Goal: Transaction & Acquisition: Purchase product/service

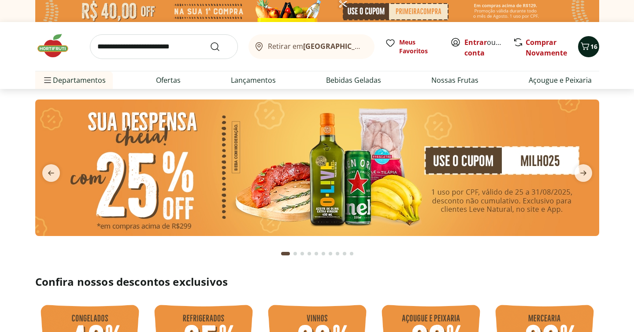
click at [591, 51] on span "16" at bounding box center [594, 46] width 7 height 8
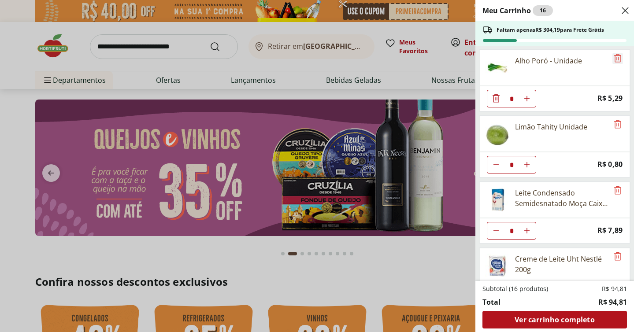
click at [615, 62] on icon "Remove" at bounding box center [618, 58] width 7 height 8
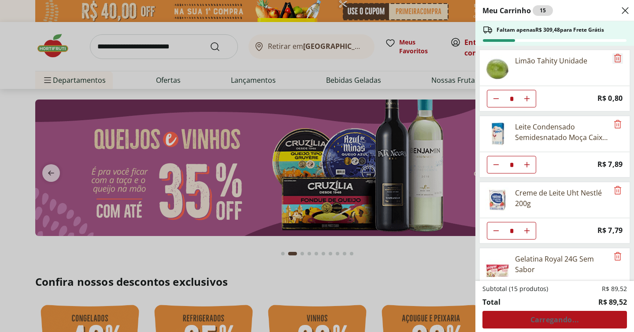
click at [615, 62] on icon "Remove" at bounding box center [618, 58] width 7 height 8
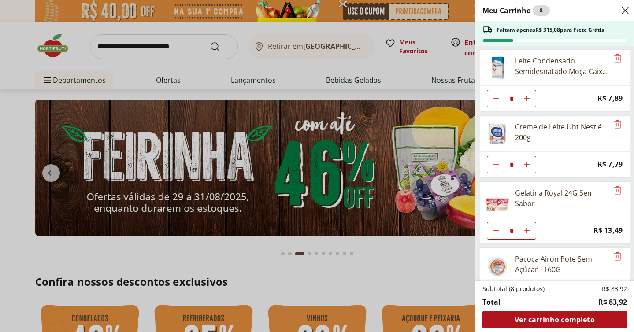
click at [500, 102] on icon "Diminuir Quantidade" at bounding box center [496, 98] width 7 height 7
type input "*"
click at [500, 168] on use "Diminuir Quantidade" at bounding box center [496, 164] width 7 height 7
type input "*"
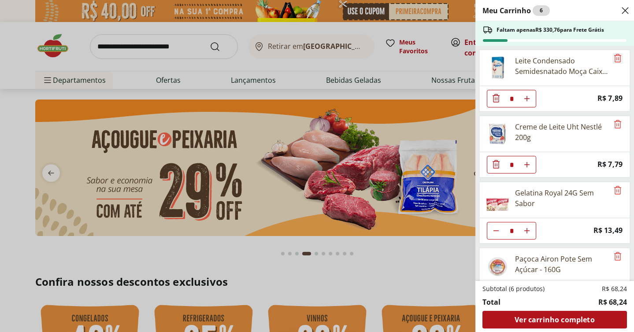
click at [613, 63] on icon "Remove" at bounding box center [618, 58] width 11 height 11
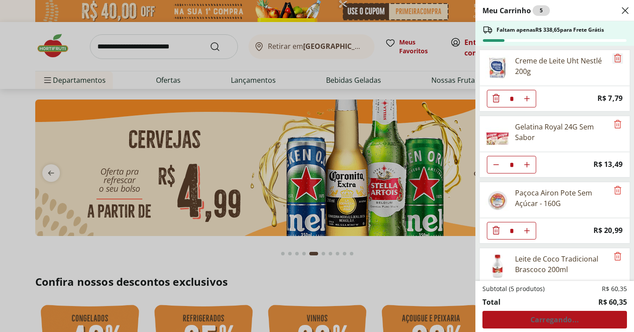
click at [613, 63] on icon "Remove" at bounding box center [618, 58] width 11 height 11
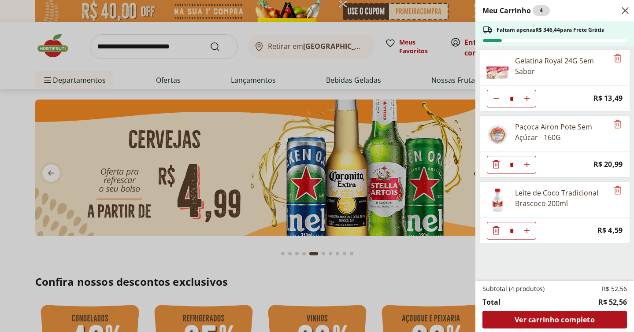
scroll to position [102, 0]
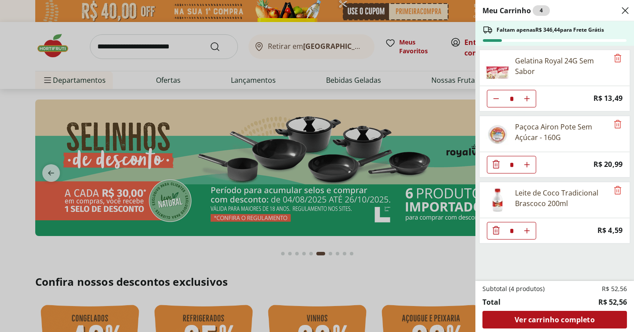
click at [531, 102] on icon "Aumentar Quantidade" at bounding box center [527, 98] width 7 height 7
type input "*"
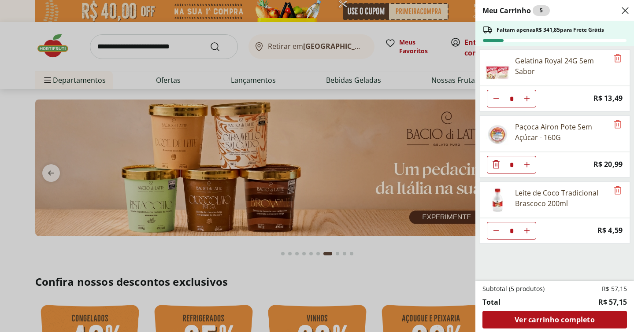
click at [403, 62] on div "Meu Carrinho 5 Faltam apenas R$ 341,85 para Frete Grátis Gelatina Royal 24G Sem…" at bounding box center [317, 166] width 634 height 332
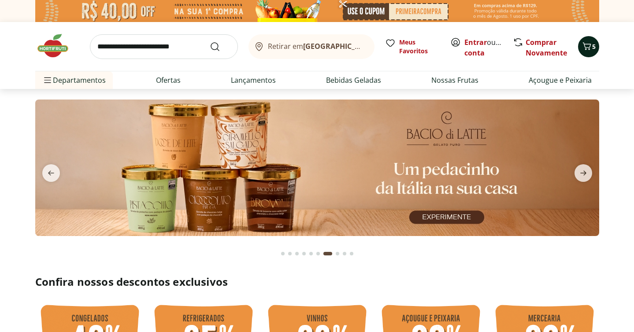
click at [582, 50] on icon "Carrinho" at bounding box center [587, 46] width 11 height 11
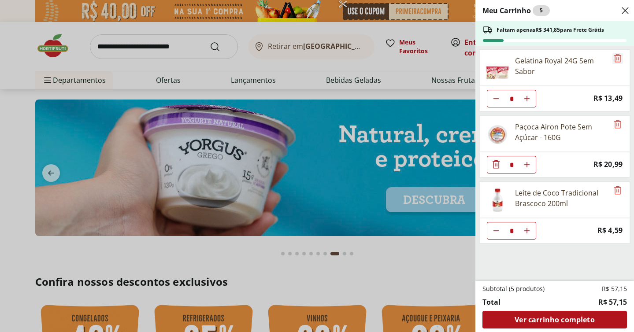
click at [613, 63] on icon "Remove" at bounding box center [618, 58] width 11 height 11
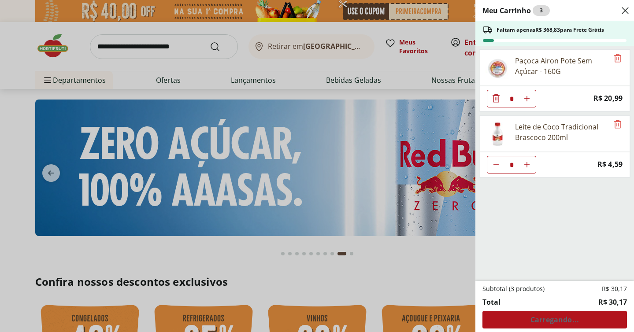
scroll to position [4, 0]
click at [164, 52] on div "Meu Carrinho 3 Faltam apenas R$ 368,83 para Frete Grátis Paçoca Airon Pote Sem …" at bounding box center [317, 166] width 634 height 332
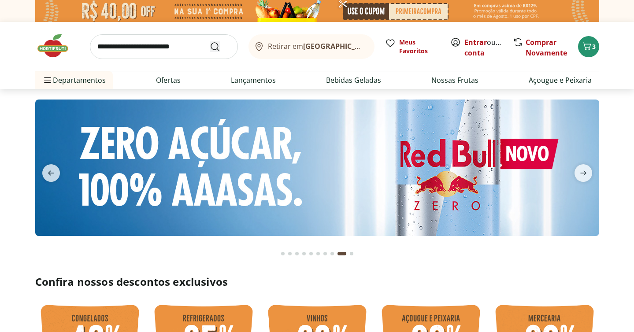
click at [210, 52] on button "Submit Search" at bounding box center [220, 46] width 21 height 11
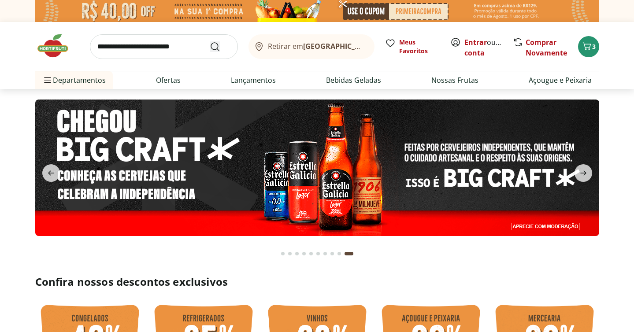
click at [210, 41] on button "Submit Search" at bounding box center [220, 46] width 21 height 11
click at [210, 52] on button "Submit Search" at bounding box center [220, 46] width 21 height 11
click at [129, 53] on input "search" at bounding box center [164, 46] width 148 height 25
type input "*****"
click at [210, 41] on button "Submit Search" at bounding box center [220, 46] width 21 height 11
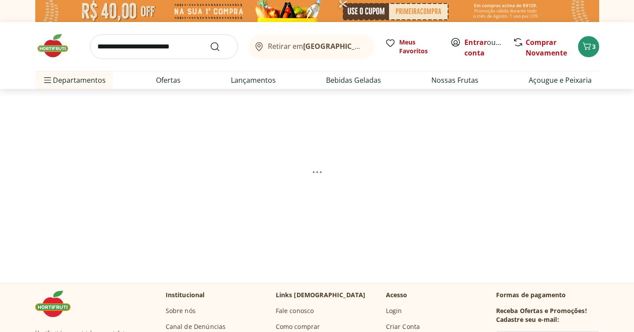
select select "**********"
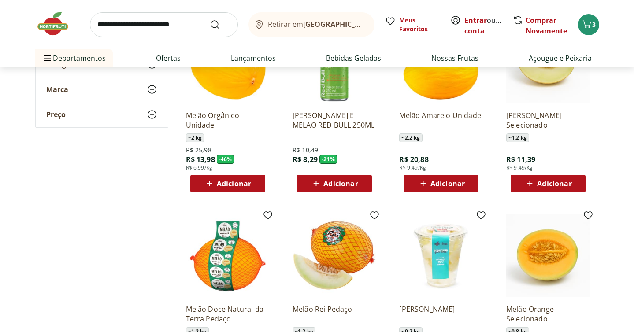
scroll to position [173, 0]
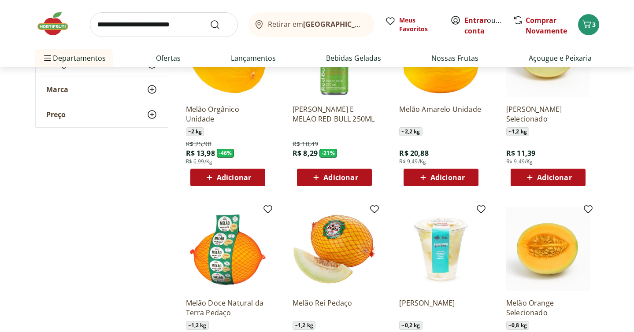
click at [245, 181] on span "Adicionar" at bounding box center [234, 177] width 34 height 7
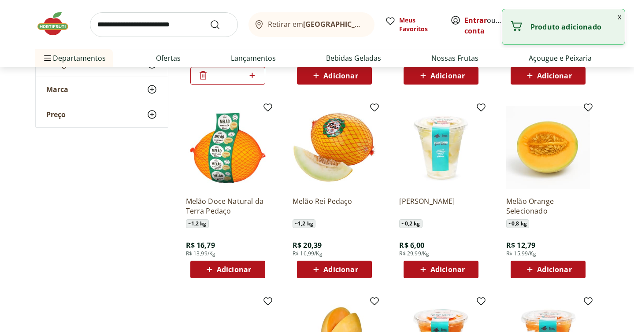
scroll to position [278, 0]
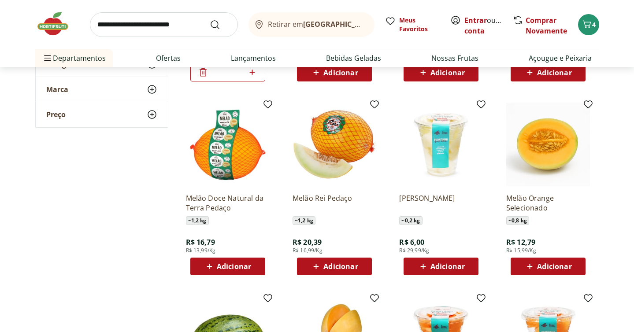
click at [139, 31] on input "search" at bounding box center [164, 24] width 148 height 25
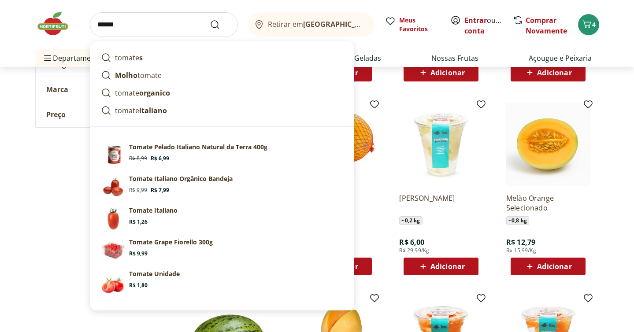
type input "******"
click at [210, 19] on button "Submit Search" at bounding box center [220, 24] width 21 height 11
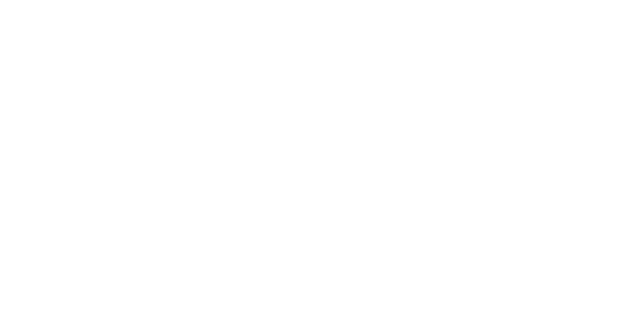
select select "**********"
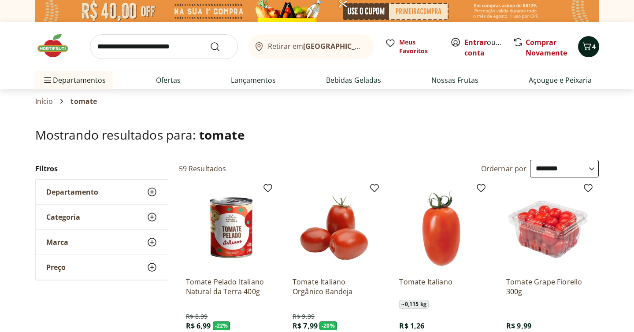
click at [584, 52] on icon "Carrinho" at bounding box center [587, 46] width 11 height 11
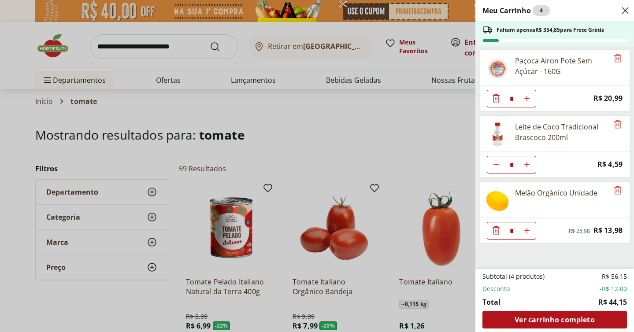
scroll to position [116, 0]
click at [396, 174] on div "Meu Carrinho 4 Faltam apenas R$ 354,85 para Frete Grátis Paçoca Airon Pote Sem …" at bounding box center [317, 166] width 634 height 332
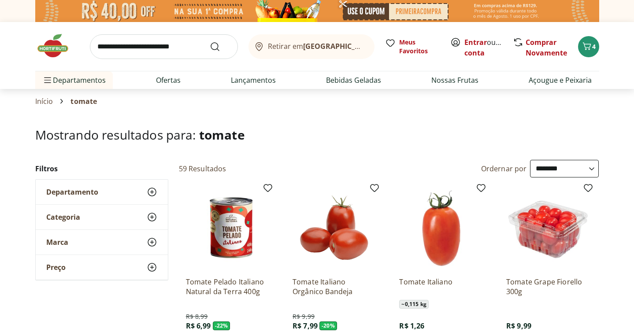
click at [396, 142] on h1 "Mostrando resultados para: tomate" at bounding box center [317, 135] width 564 height 14
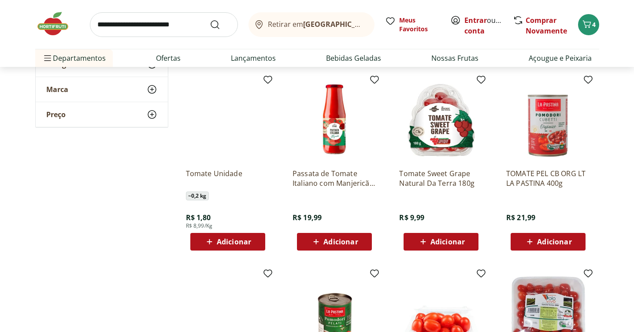
scroll to position [303, 0]
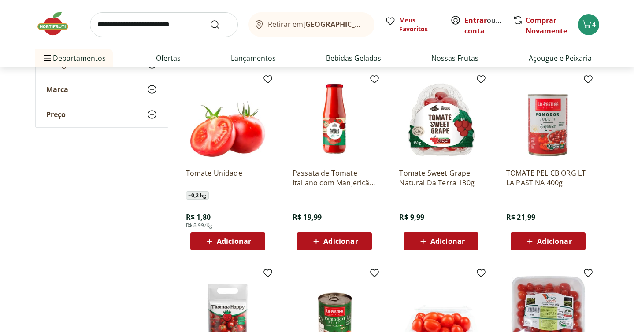
click at [448, 51] on span "Adicionar" at bounding box center [448, 47] width 34 height 7
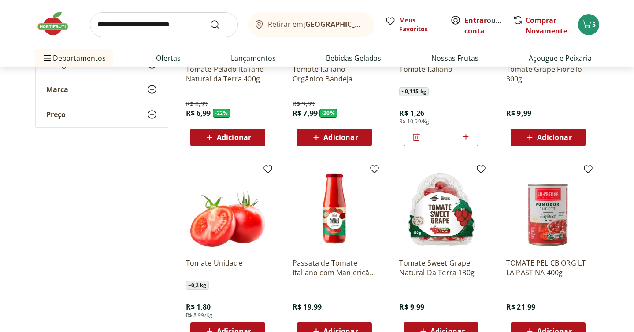
scroll to position [213, 0]
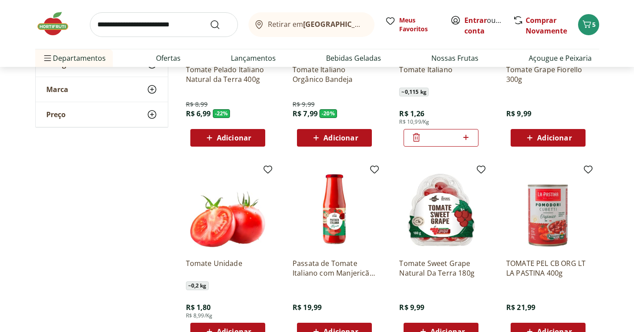
click at [463, 143] on icon at bounding box center [466, 137] width 11 height 11
type input "*"
click at [257, 63] on link "Lançamentos" at bounding box center [253, 58] width 45 height 11
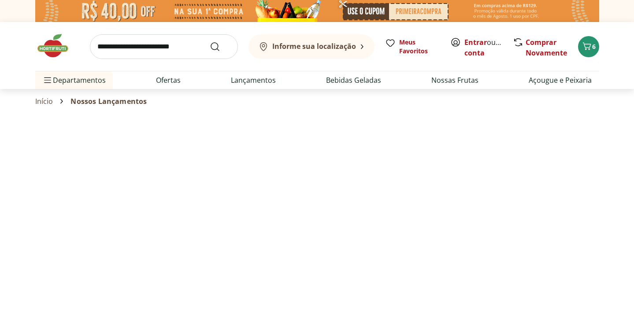
select select "**********"
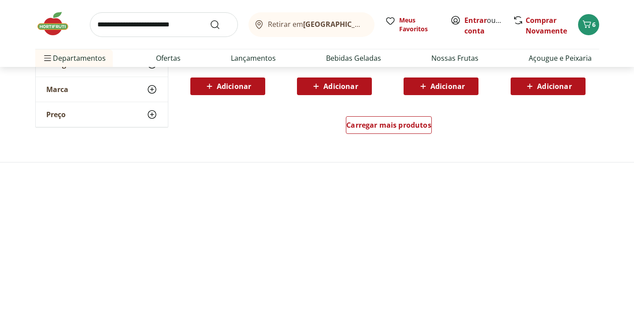
scroll to position [669, 0]
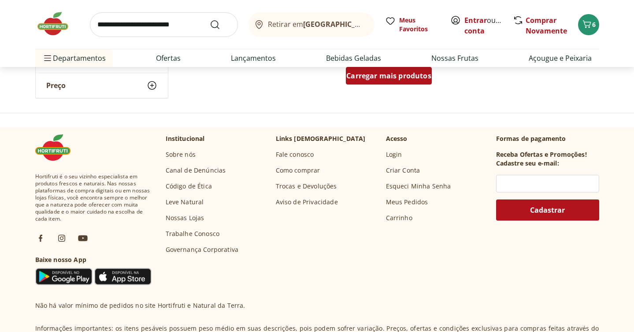
click at [399, 79] on span "Carregar mais produtos" at bounding box center [389, 75] width 85 height 7
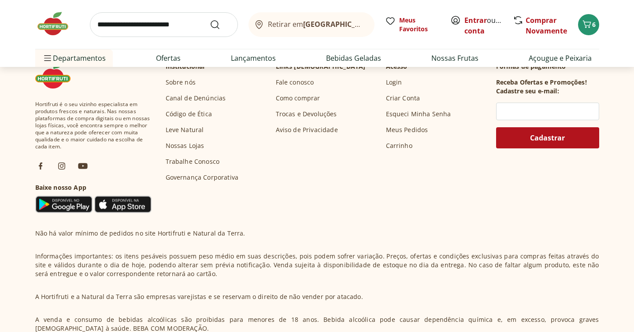
scroll to position [1346, 0]
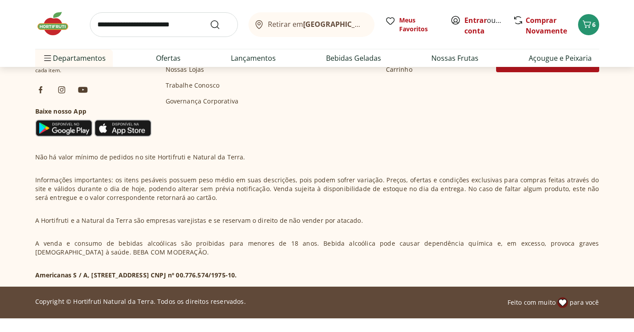
scroll to position [1970, 0]
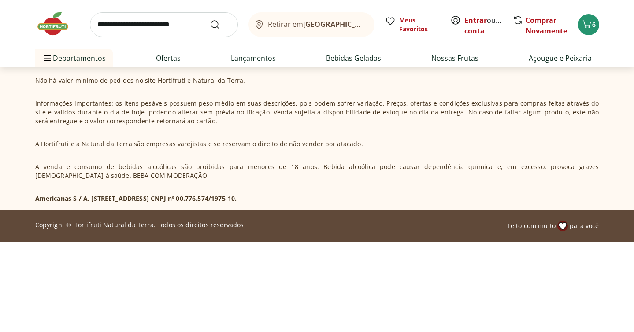
scroll to position [2623, 0]
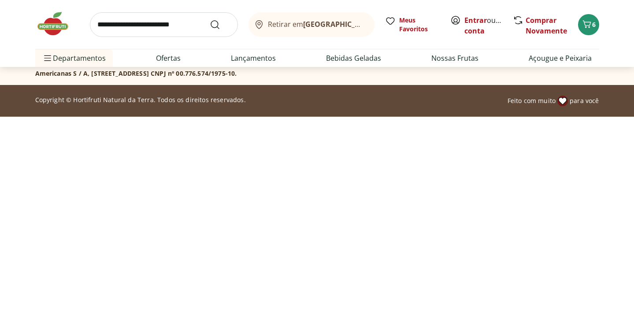
scroll to position [3321, 0]
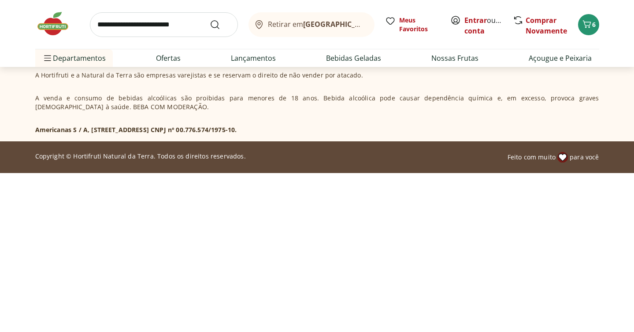
scroll to position [3882, 0]
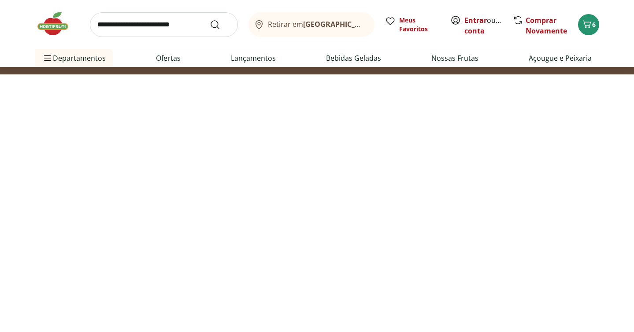
scroll to position [4514, 0]
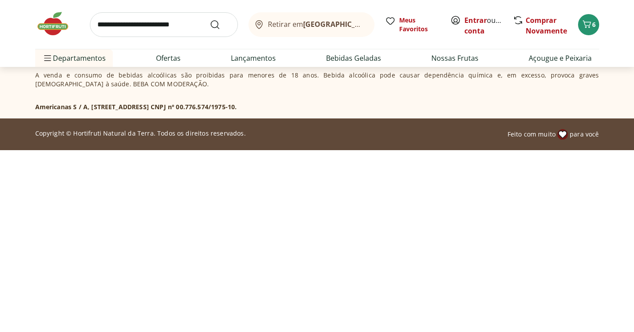
scroll to position [4772, 0]
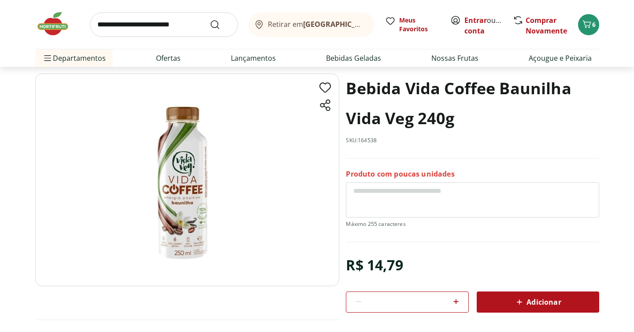
scroll to position [41, 0]
click at [198, 224] on img at bounding box center [187, 179] width 304 height 213
click at [177, 223] on img at bounding box center [187, 179] width 304 height 213
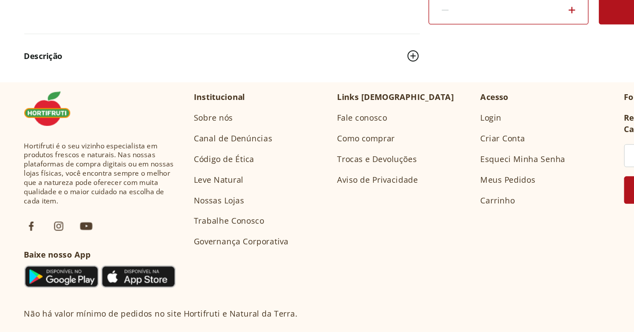
scroll to position [264, 0]
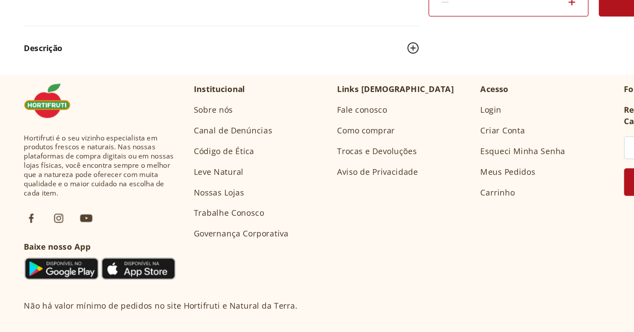
scroll to position [3296, 0]
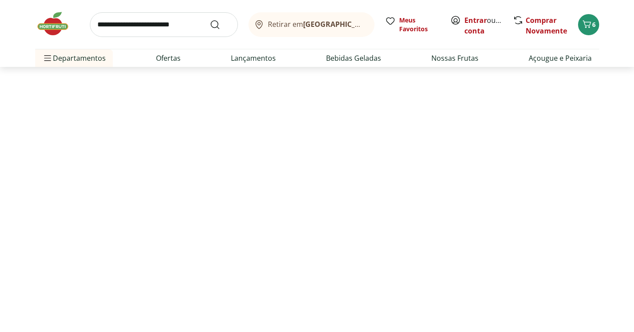
select select "**********"
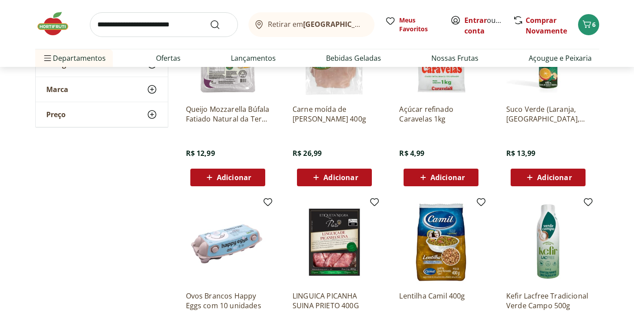
scroll to position [1105, 0]
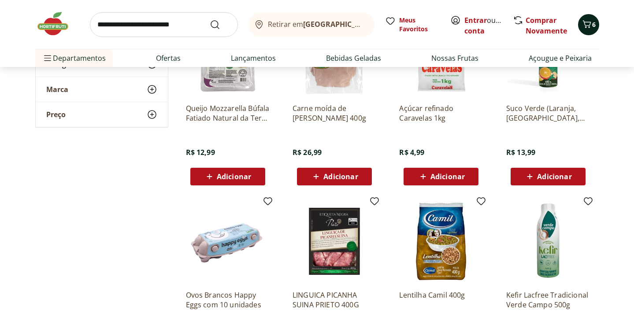
click at [586, 27] on div "6" at bounding box center [589, 25] width 7 height 14
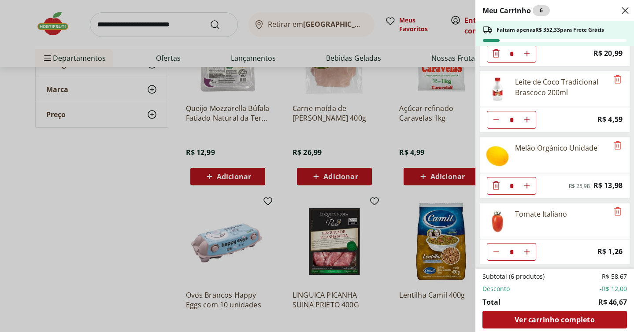
scroll to position [175, 0]
click at [580, 204] on div "Tomate Italiano" at bounding box center [544, 221] width 129 height 35
click at [137, 29] on div "Meu Carrinho 6 Faltam apenas R$ 352,33 para Frete Grátis Paçoca Airon Pote Sem …" at bounding box center [317, 166] width 634 height 332
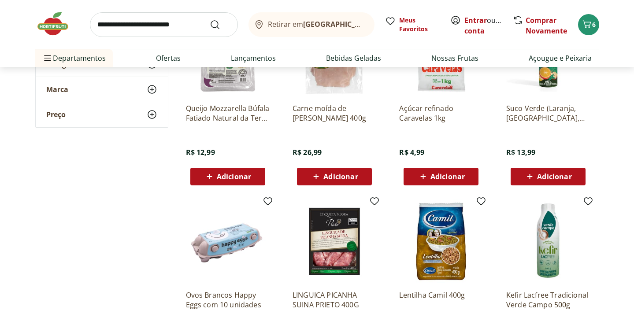
click at [137, 29] on input "search" at bounding box center [164, 24] width 148 height 25
type input "**********"
click at [210, 19] on button "Submit Search" at bounding box center [220, 24] width 21 height 11
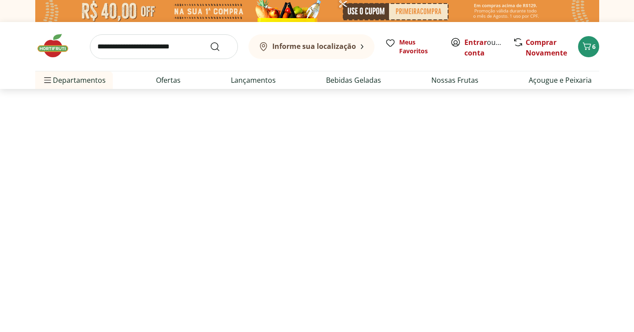
select select "**********"
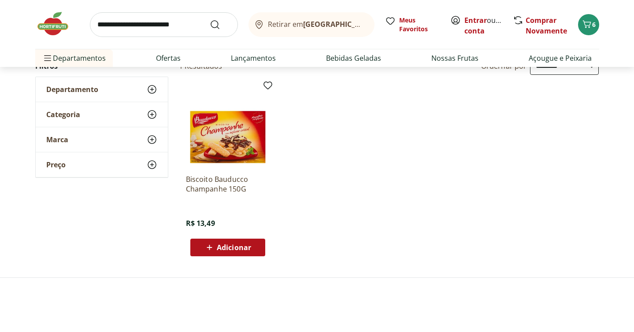
scroll to position [104, 0]
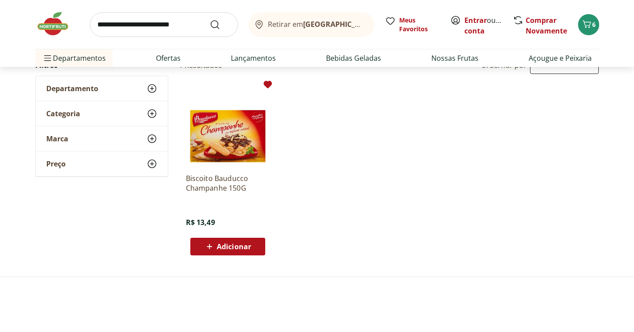
click at [264, 88] on icon at bounding box center [268, 84] width 8 height 7
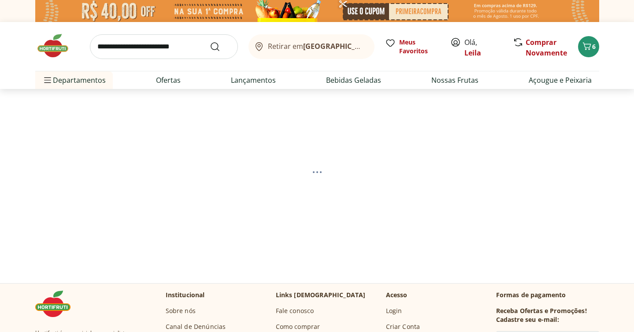
select select "**********"
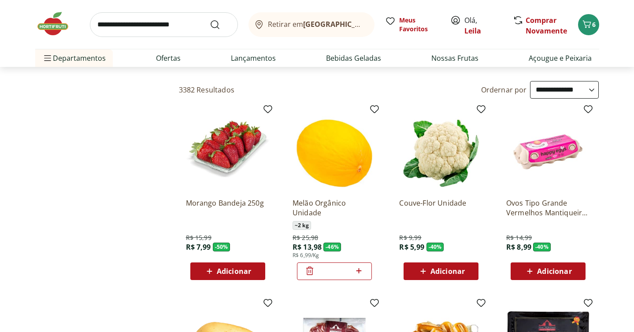
scroll to position [49, 0]
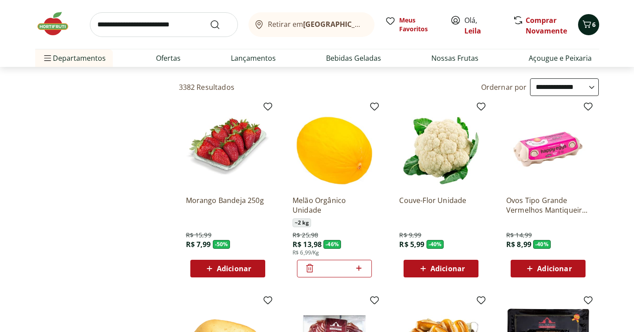
click at [582, 29] on icon "Carrinho" at bounding box center [587, 24] width 11 height 11
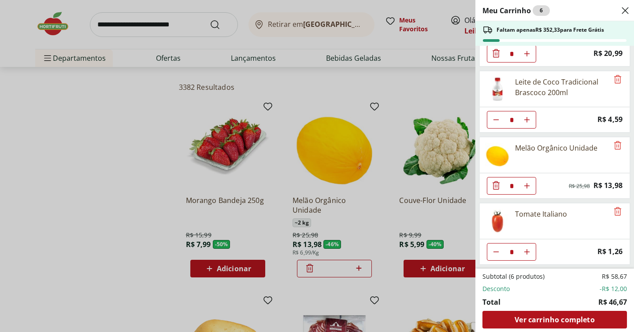
scroll to position [131, 0]
click at [98, 204] on div "Meu Carrinho 6 Faltam apenas R$ 352,33 para Frete Grátis Paçoca Airon Pote Sem …" at bounding box center [317, 166] width 634 height 332
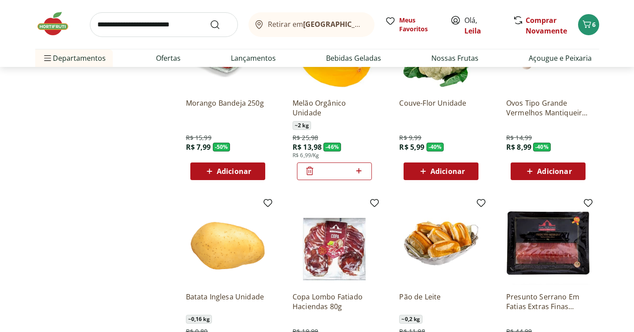
scroll to position [150, 0]
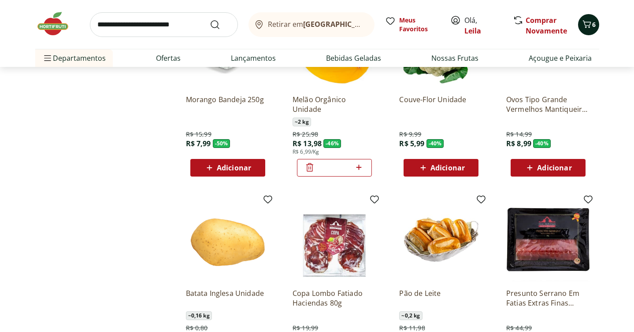
click at [582, 30] on icon "Carrinho" at bounding box center [587, 24] width 11 height 11
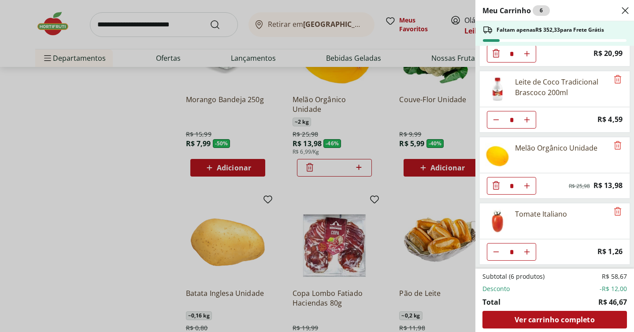
scroll to position [214, 0]
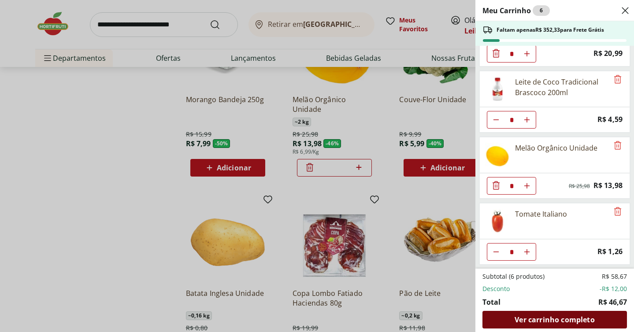
click at [573, 317] on span "Ver carrinho completo" at bounding box center [555, 320] width 80 height 7
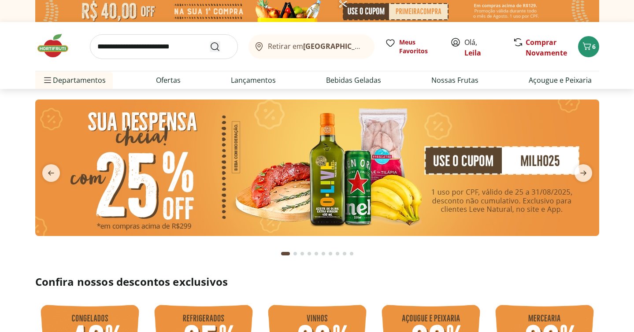
click at [210, 52] on button "Submit Search" at bounding box center [220, 46] width 21 height 11
click at [134, 54] on input "search" at bounding box center [164, 46] width 148 height 25
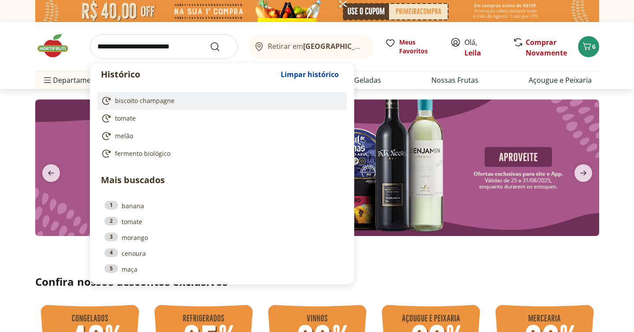
click at [175, 105] on span "biscoito champagne" at bounding box center [145, 101] width 60 height 9
type input "**********"
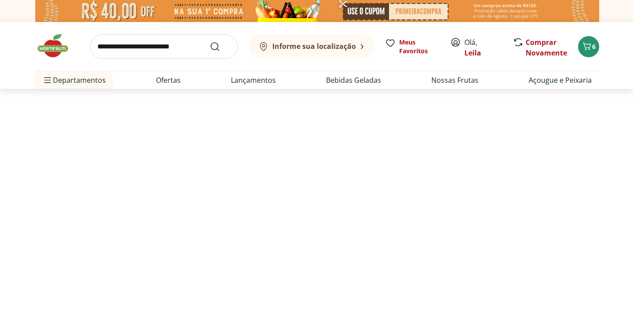
select select "**********"
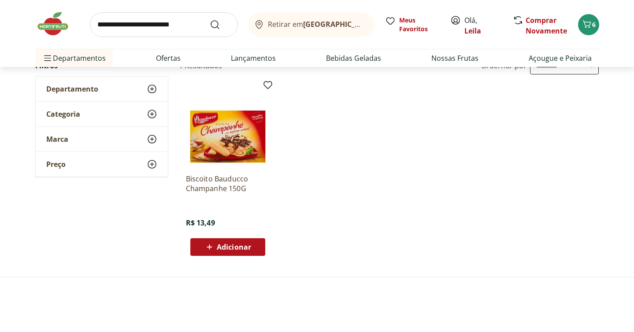
scroll to position [112, 0]
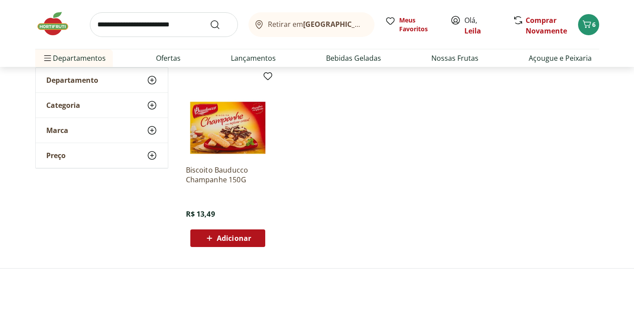
click at [234, 242] on span "Adicionar" at bounding box center [234, 238] width 34 height 7
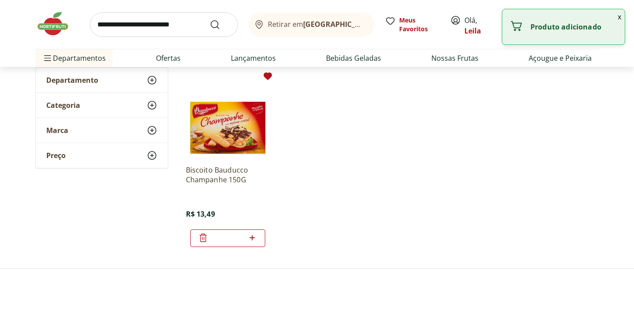
click at [264, 80] on icon at bounding box center [268, 75] width 8 height 7
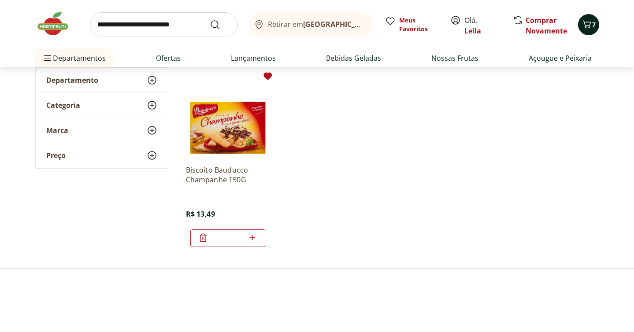
click at [593, 29] on span "7" at bounding box center [595, 24] width 4 height 8
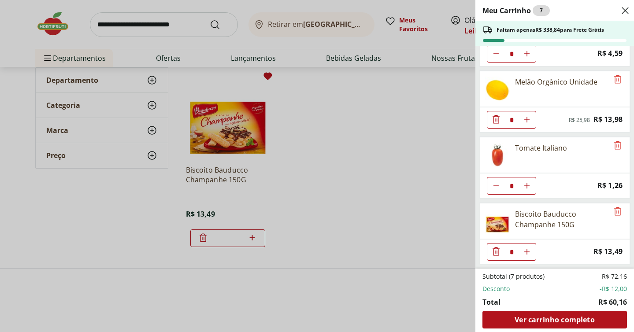
scroll to position [264, 0]
click at [138, 30] on div "Meu Carrinho 7 Faltam apenas R$ 338,84 para Frete Grátis Paçoca Airon Pote Sem …" at bounding box center [317, 166] width 634 height 332
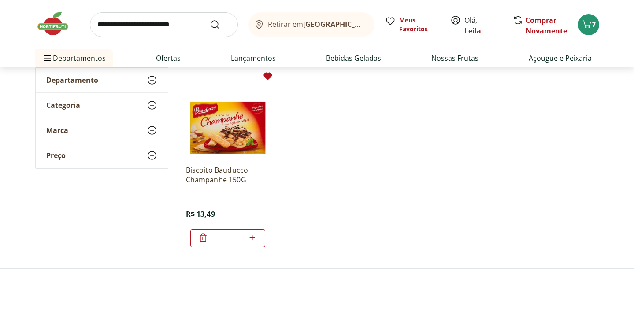
click at [138, 30] on input "search" at bounding box center [164, 24] width 148 height 25
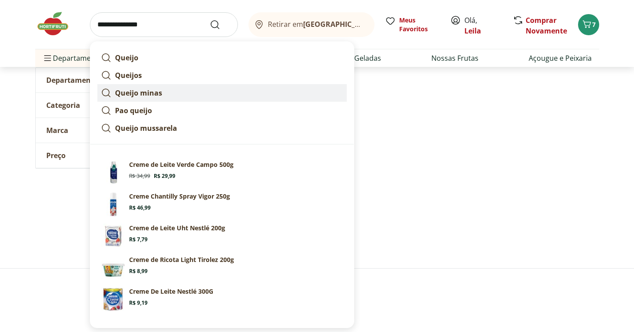
click at [149, 98] on strong "Queijo minas" at bounding box center [138, 93] width 47 height 10
type input "**********"
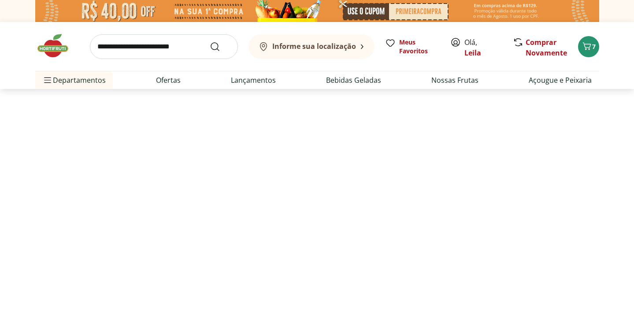
select select "**********"
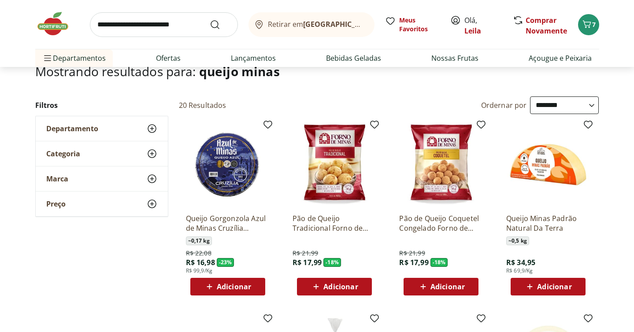
scroll to position [144, 0]
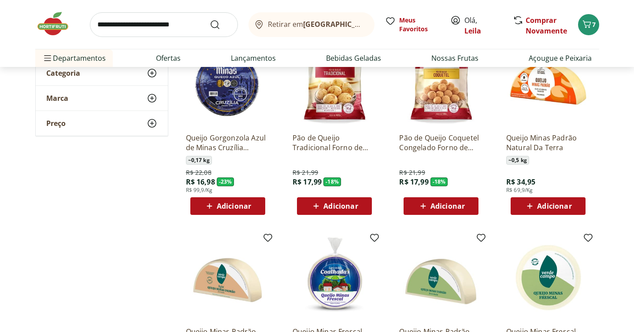
click at [336, 210] on span "Adicionar" at bounding box center [341, 206] width 34 height 7
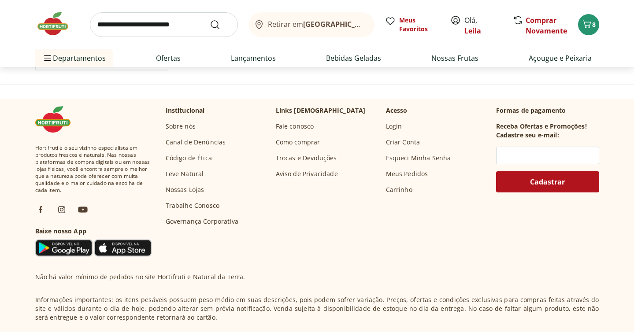
scroll to position [733, 0]
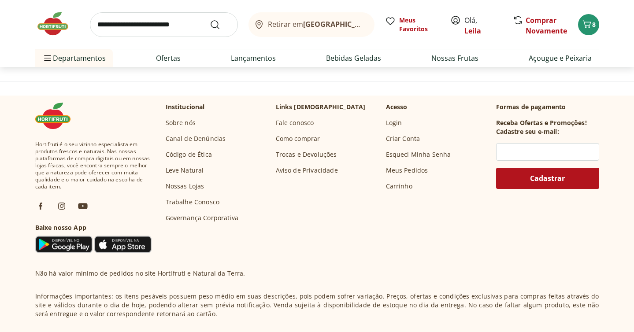
click at [395, 48] on span "Carregar mais produtos" at bounding box center [389, 44] width 85 height 7
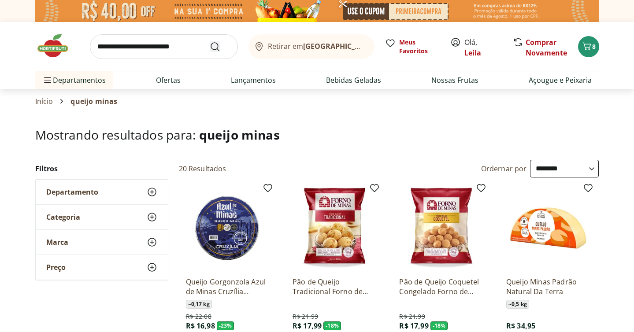
click at [210, 52] on button "Submit Search" at bounding box center [220, 46] width 21 height 11
click at [138, 52] on input "search" at bounding box center [164, 46] width 148 height 25
type input "**********"
click at [210, 41] on button "Submit Search" at bounding box center [220, 46] width 21 height 11
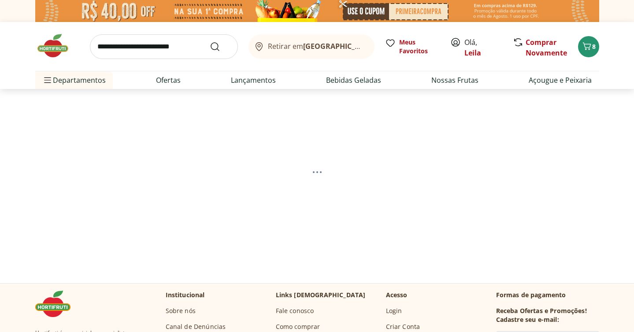
select select "**********"
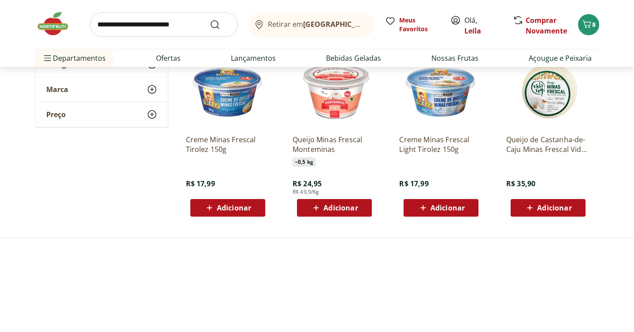
scroll to position [338, 0]
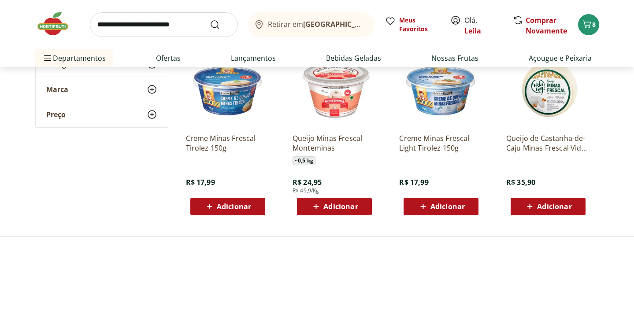
click at [452, 210] on span "Adicionar" at bounding box center [448, 206] width 34 height 7
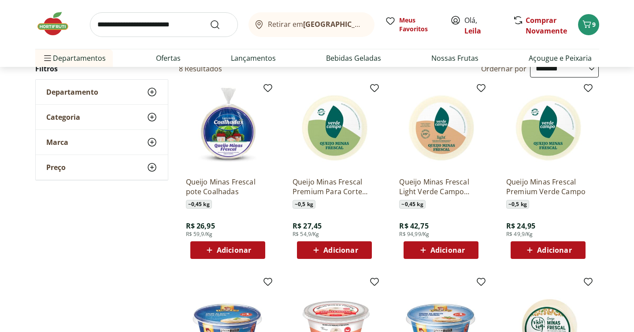
scroll to position [70, 0]
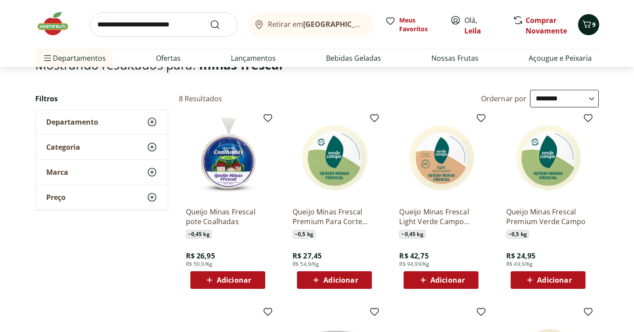
click at [583, 28] on icon "Carrinho" at bounding box center [587, 23] width 8 height 7
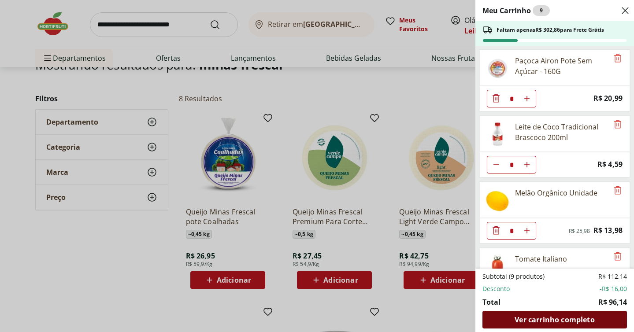
click at [585, 317] on span "Ver carrinho completo" at bounding box center [555, 320] width 80 height 7
